Goal: Check status: Check status

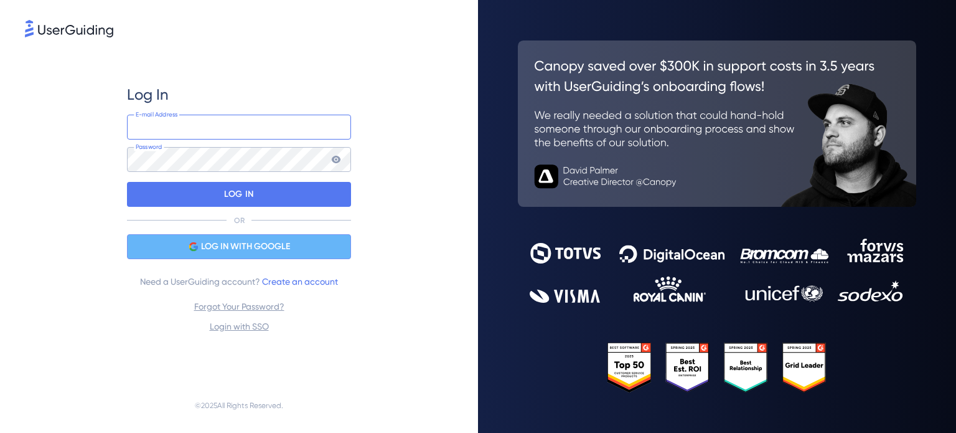
type input "[EMAIL_ADDRESS][DOMAIN_NAME]"
click at [297, 247] on div "LOG IN WITH GOOGLE" at bounding box center [239, 246] width 224 height 25
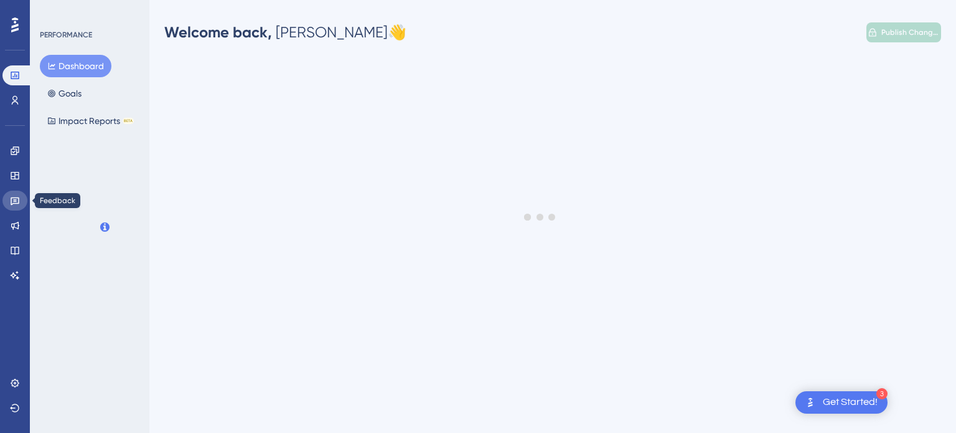
click at [18, 196] on icon at bounding box center [15, 200] width 10 height 10
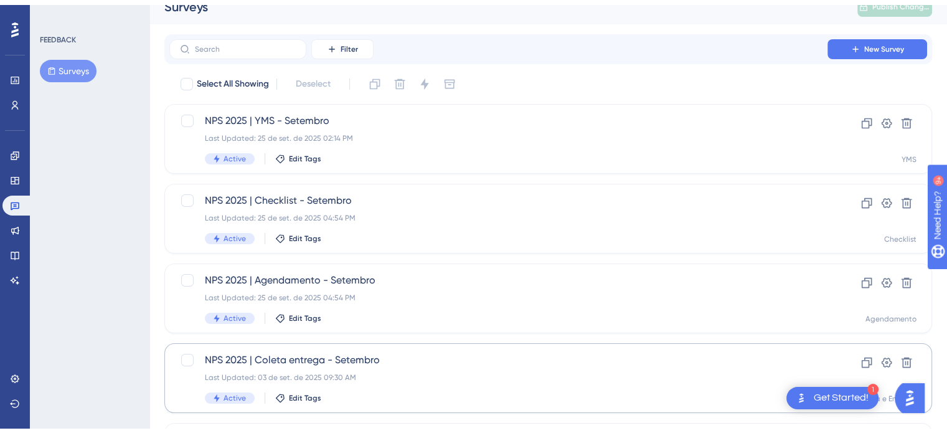
scroll to position [62, 0]
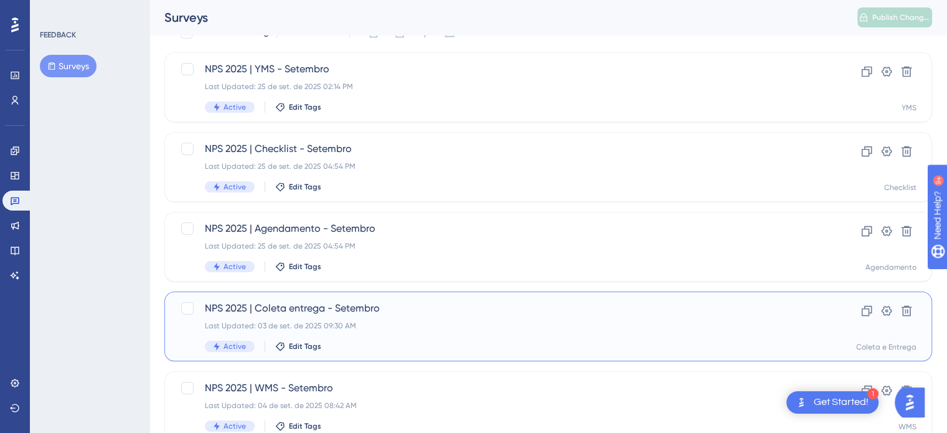
click at [355, 312] on span "NPS 2025 | Coleta entrega - Setembro" at bounding box center [498, 308] width 587 height 15
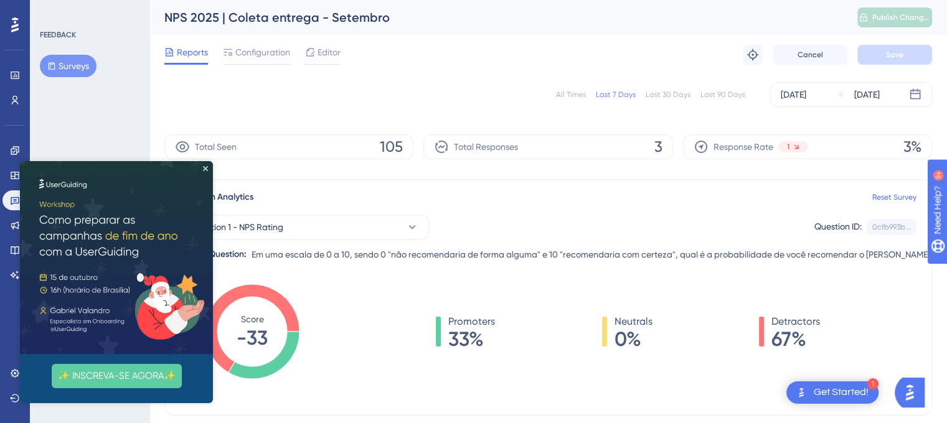
click at [565, 97] on div "All Times" at bounding box center [571, 95] width 30 height 10
click at [205, 169] on icon "Close Preview" at bounding box center [205, 168] width 5 height 5
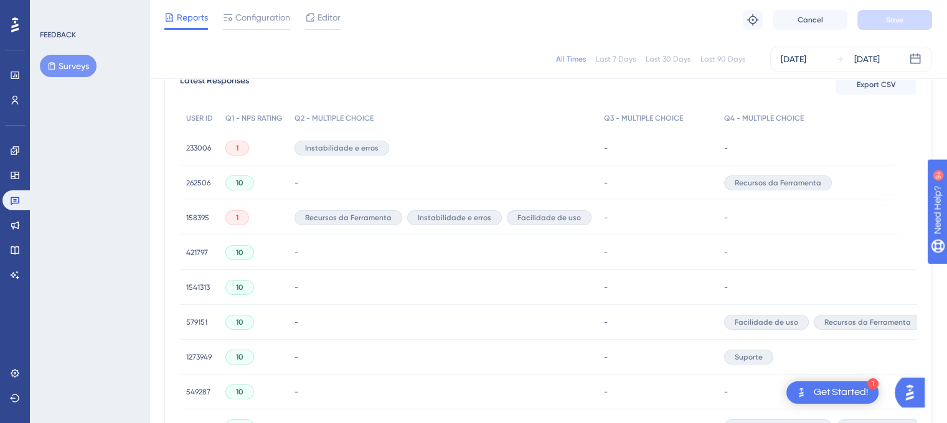
scroll to position [373, 0]
click at [199, 149] on span "233006" at bounding box center [198, 148] width 25 height 10
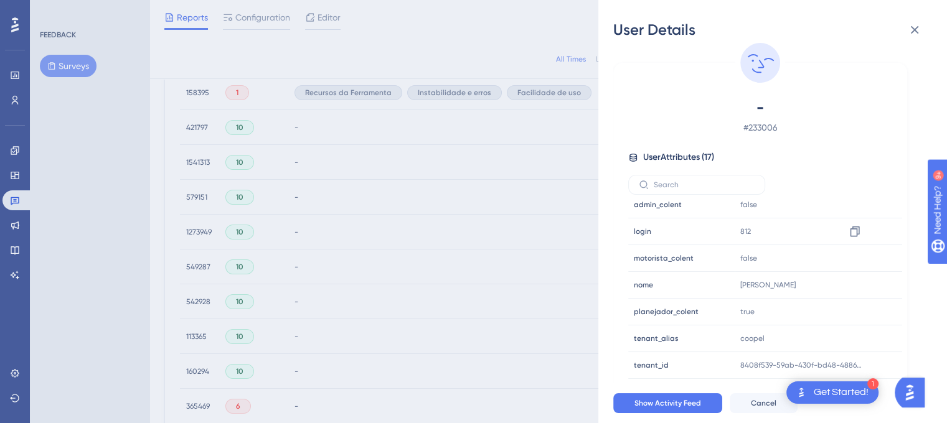
scroll to position [270, 0]
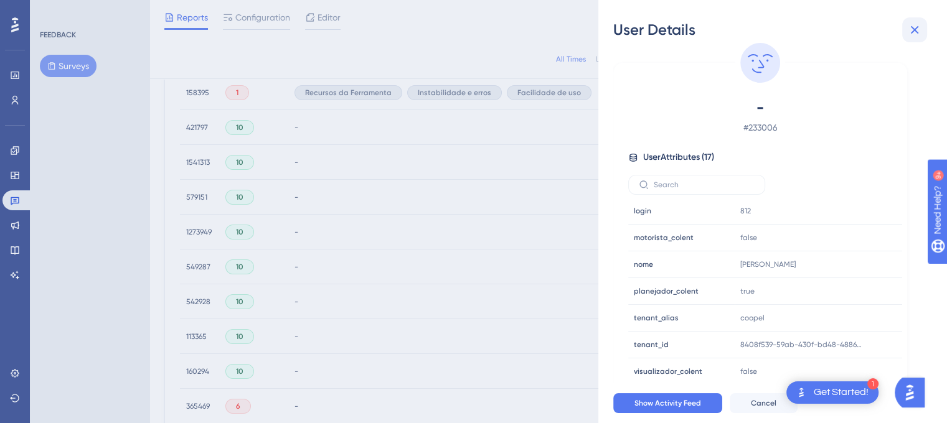
click at [907, 29] on icon at bounding box center [914, 29] width 15 height 15
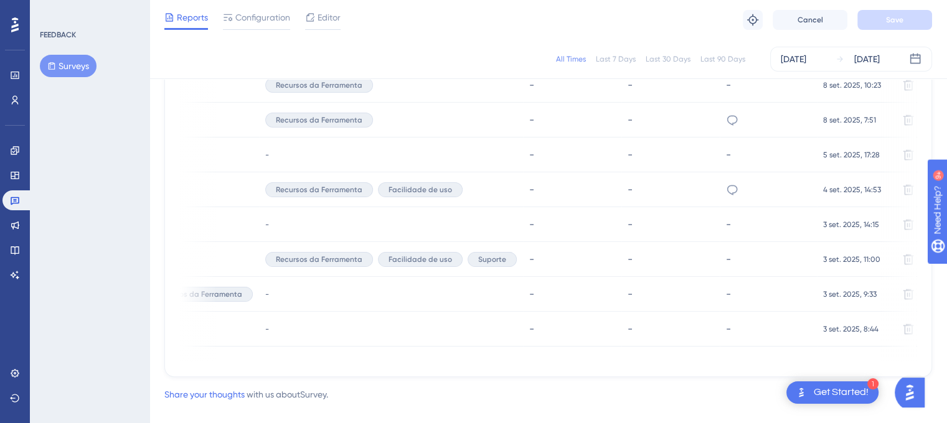
scroll to position [0, 0]
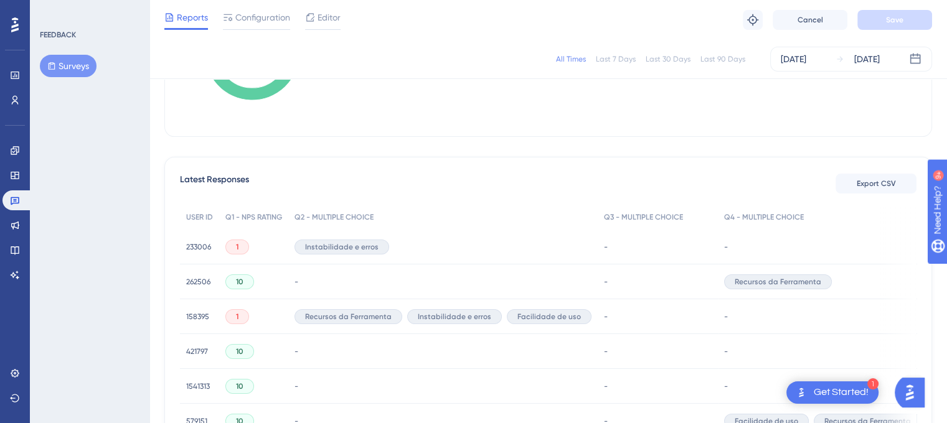
click at [204, 281] on span "262506" at bounding box center [198, 282] width 24 height 10
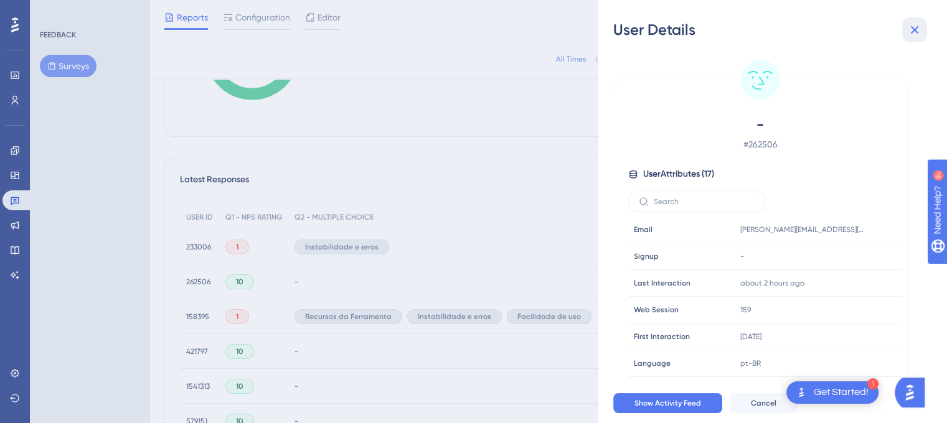
drag, startPoint x: 919, startPoint y: 27, endPoint x: 883, endPoint y: 24, distance: 36.2
click at [919, 27] on icon at bounding box center [914, 29] width 15 height 15
